Goal: Task Accomplishment & Management: Complete application form

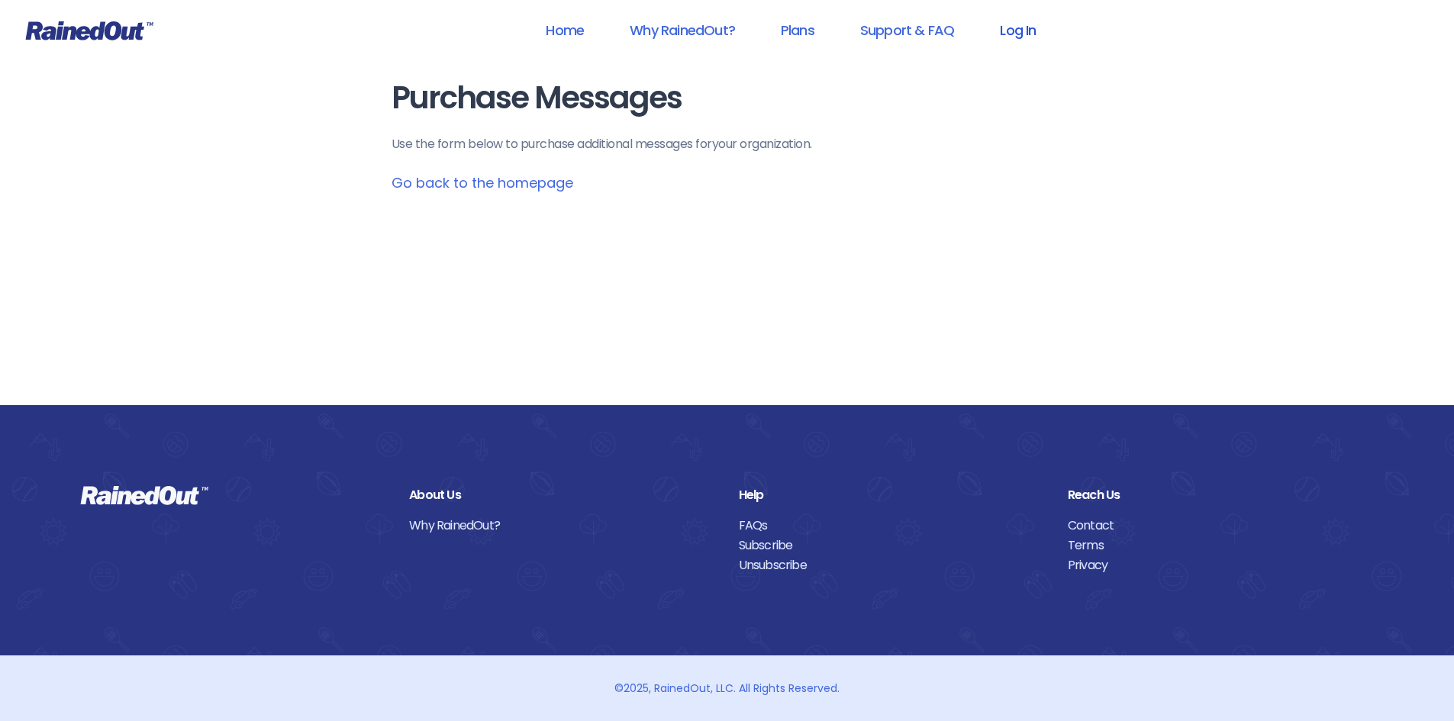
click at [1019, 31] on link "Log In" at bounding box center [1018, 30] width 76 height 34
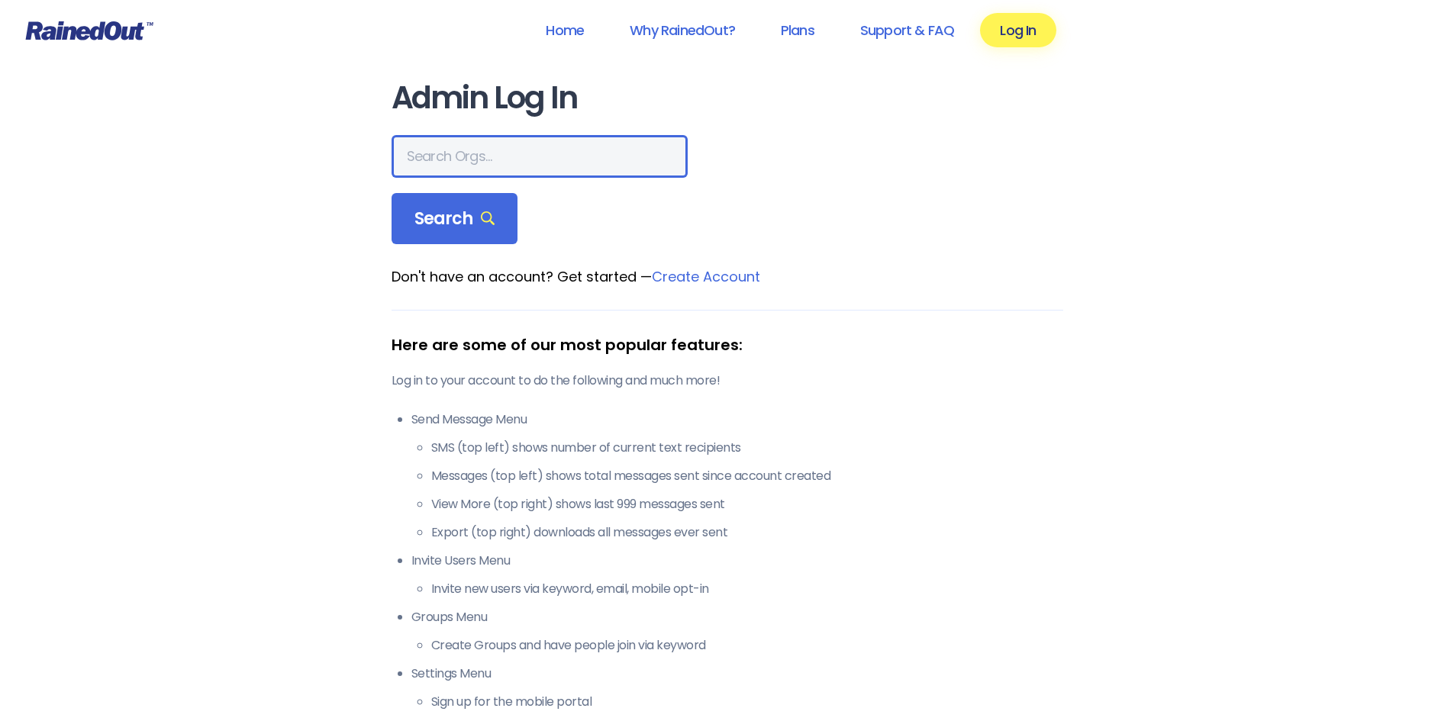
click at [424, 172] on input "text" at bounding box center [539, 156] width 296 height 43
type input "hfah"
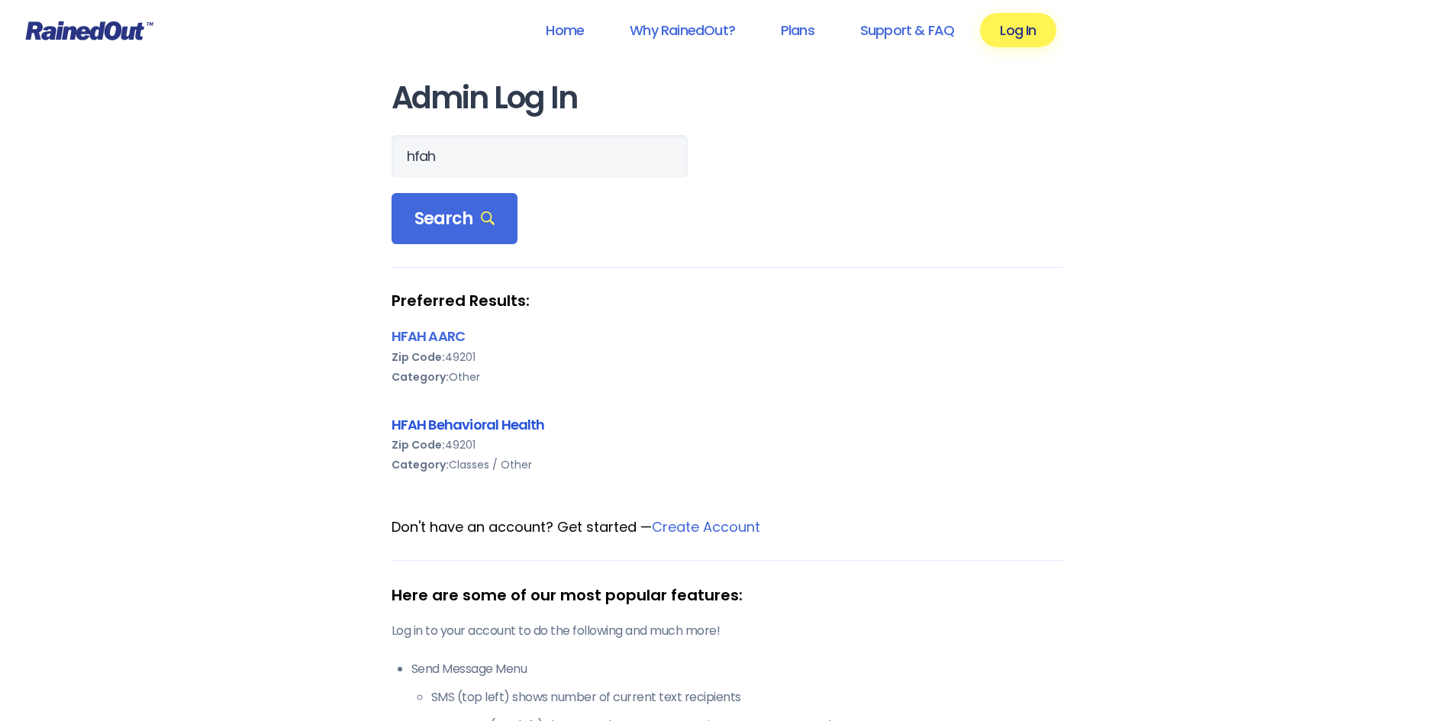
click at [426, 419] on link "HFAH Behavioral Health" at bounding box center [467, 424] width 153 height 19
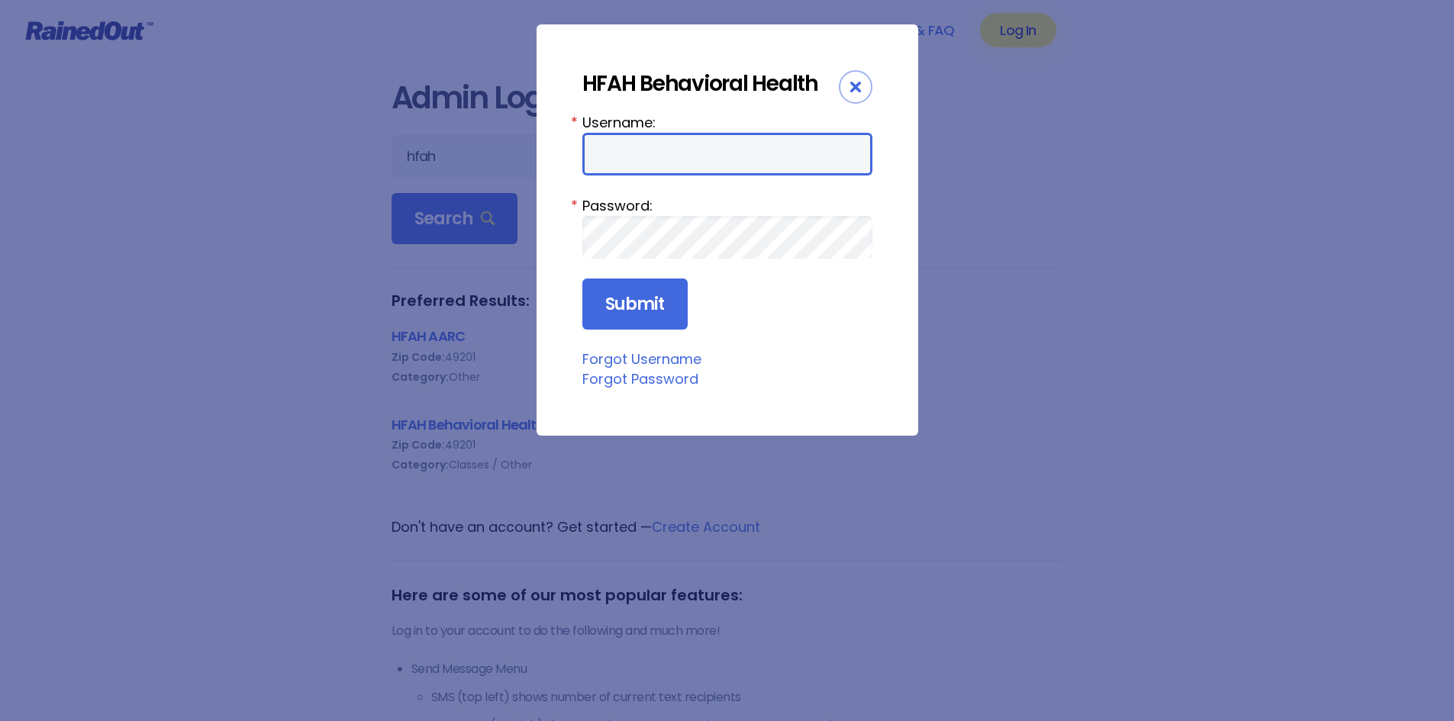
click at [652, 149] on input "Username:" at bounding box center [727, 154] width 290 height 43
type input "ChargeNurse"
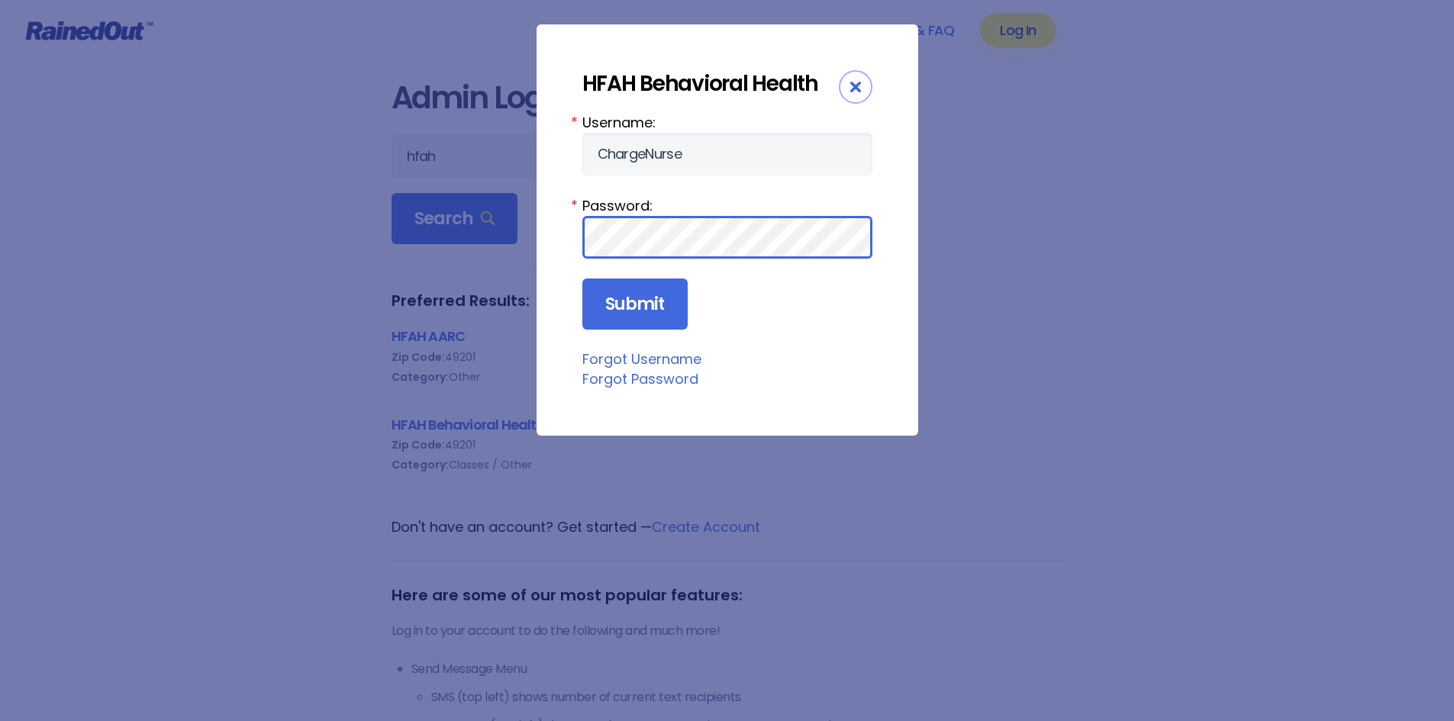
click at [582, 278] on input "Submit" at bounding box center [634, 304] width 105 height 52
